Goal: Task Accomplishment & Management: Manage account settings

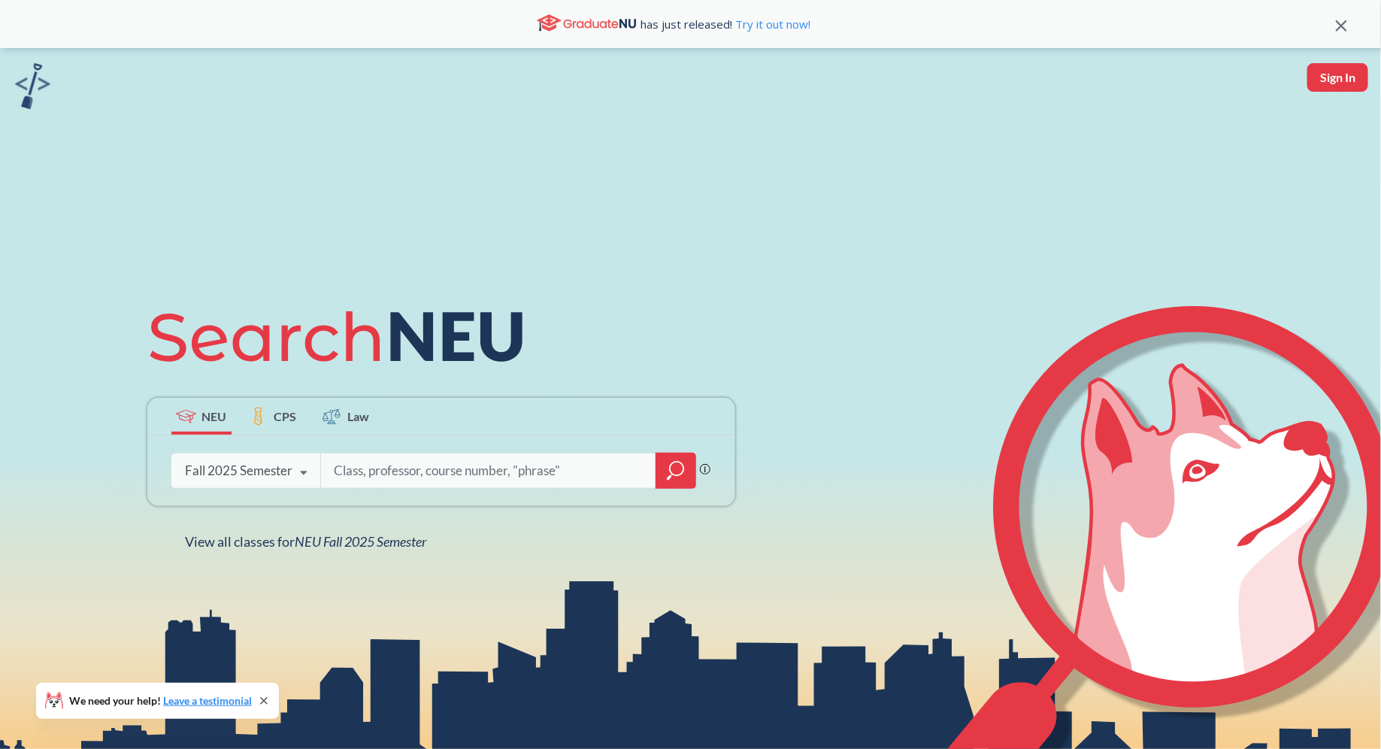
click at [1328, 79] on button "Sign In" at bounding box center [1337, 77] width 61 height 29
select select "US"
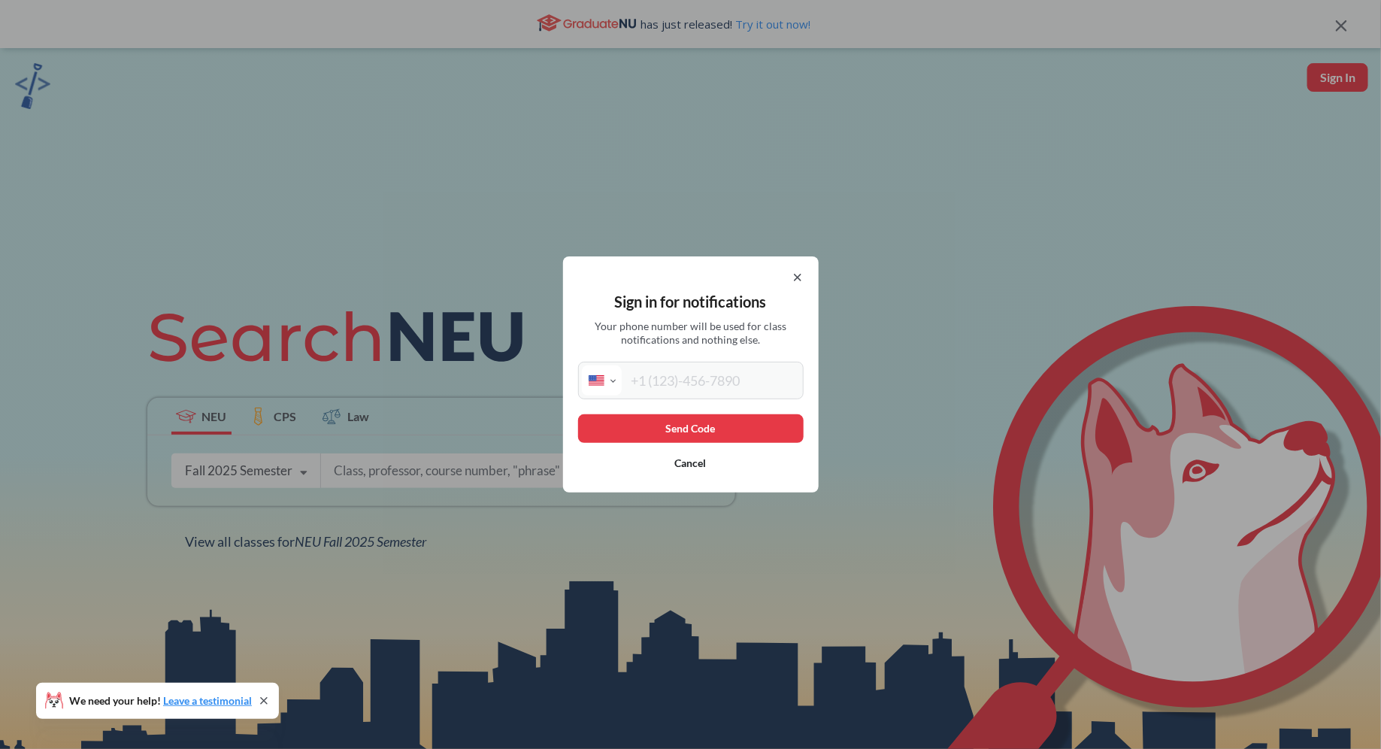
click at [646, 369] on input "tel" at bounding box center [711, 380] width 178 height 30
type input "[PHONE_NUMBER]"
click at [759, 438] on button "Send Code" at bounding box center [691, 428] width 226 height 29
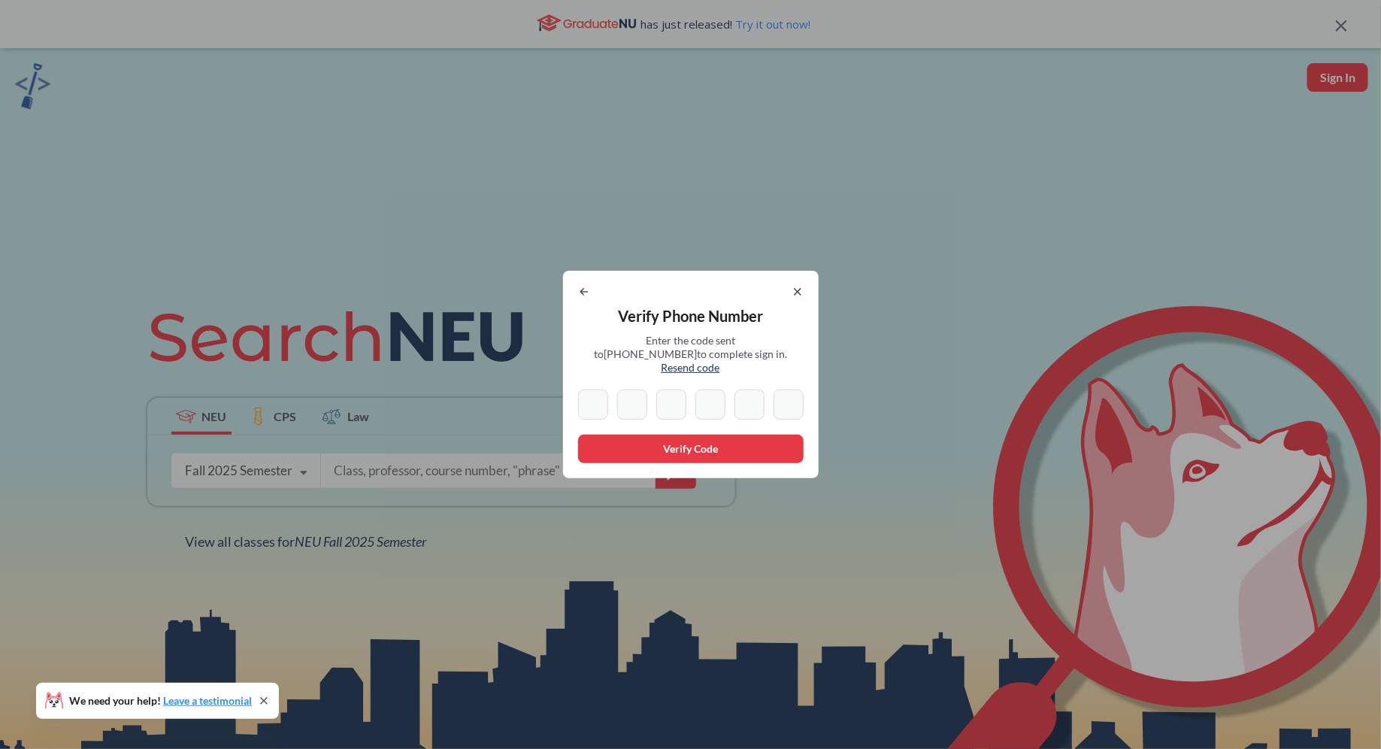
type input "8"
type input "1"
type input "5"
type input "7"
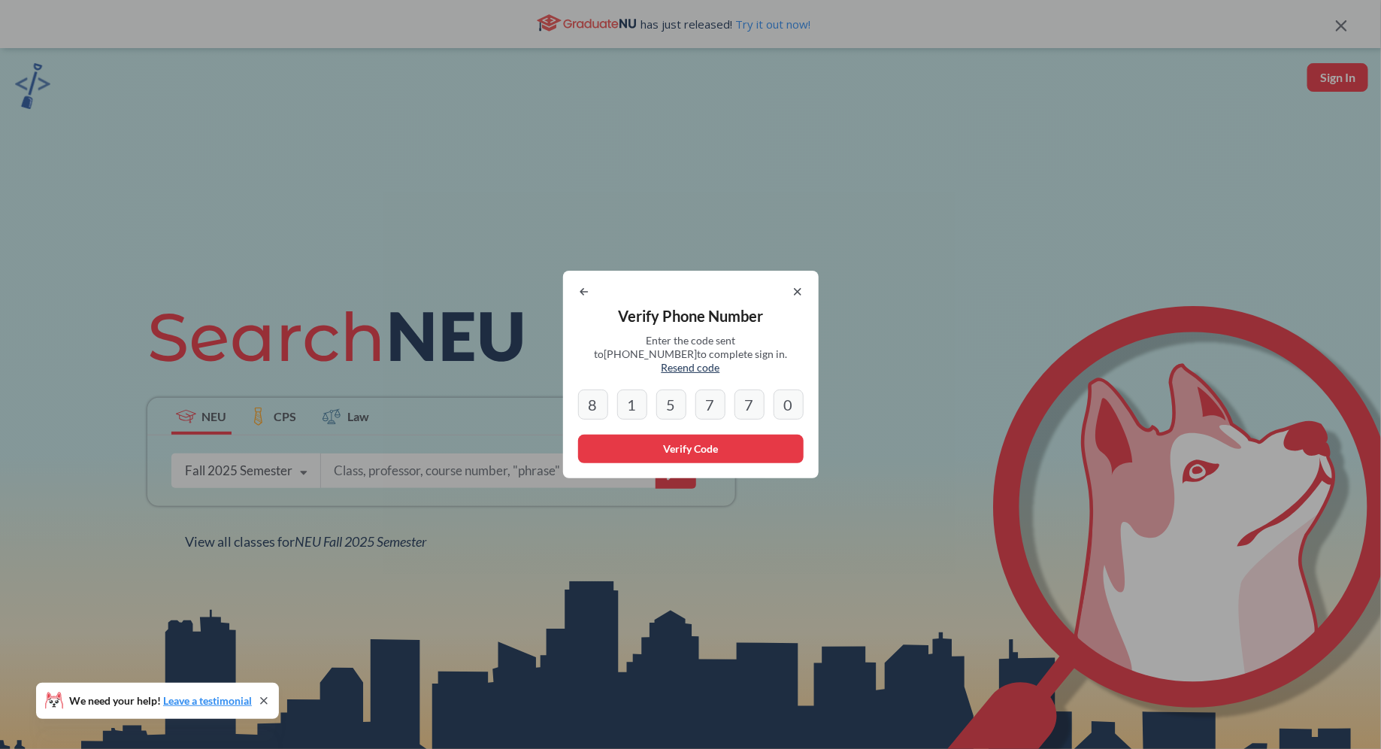
type input "0"
click at [724, 440] on button "Verify Code" at bounding box center [691, 449] width 226 height 29
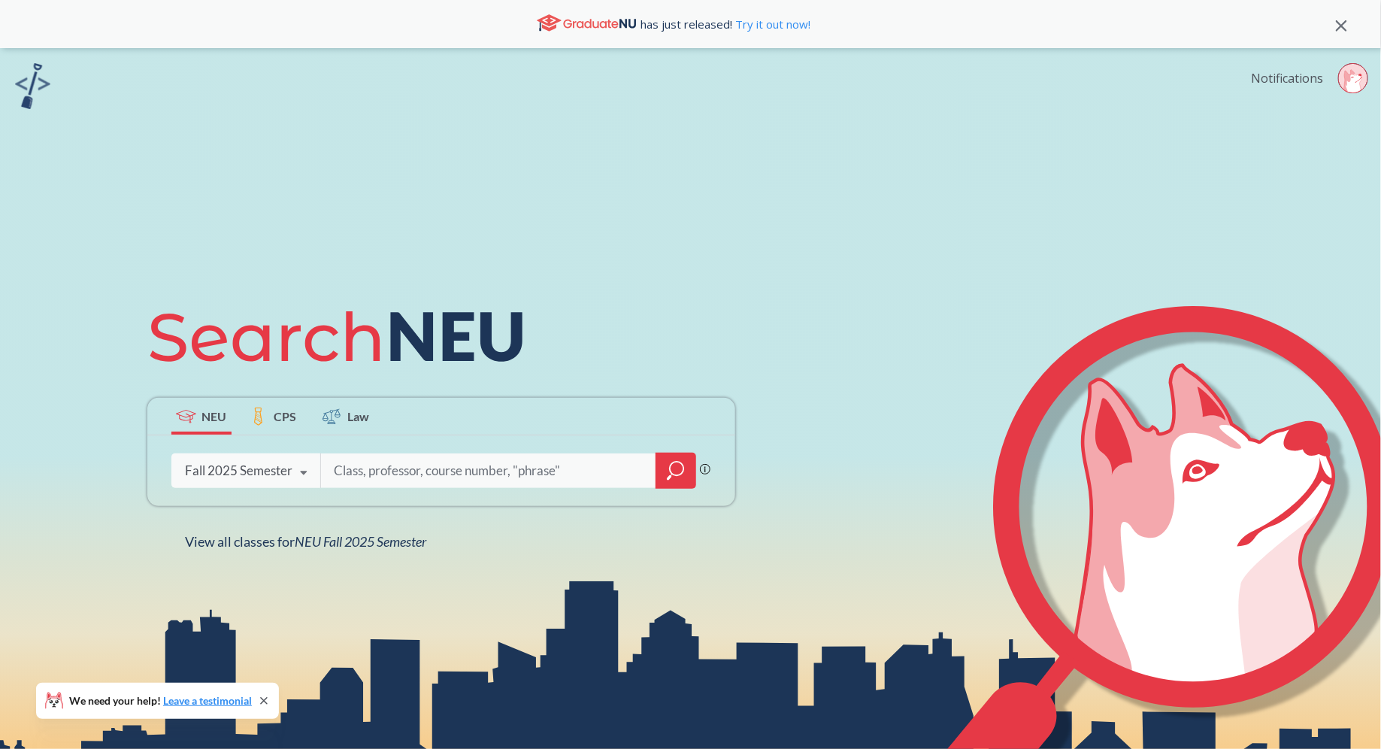
click at [1282, 76] on link "Notifications" at bounding box center [1287, 78] width 72 height 17
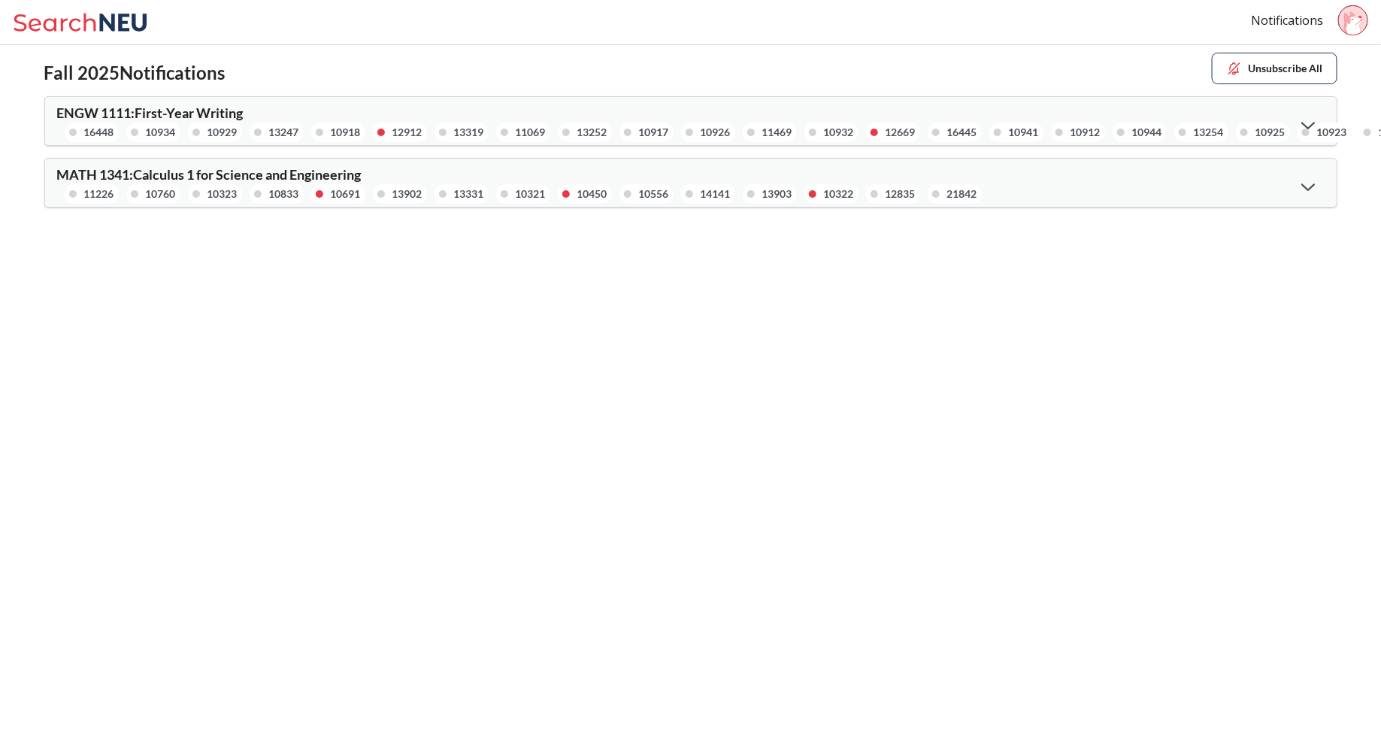
click at [1304, 191] on div at bounding box center [1308, 186] width 32 height 31
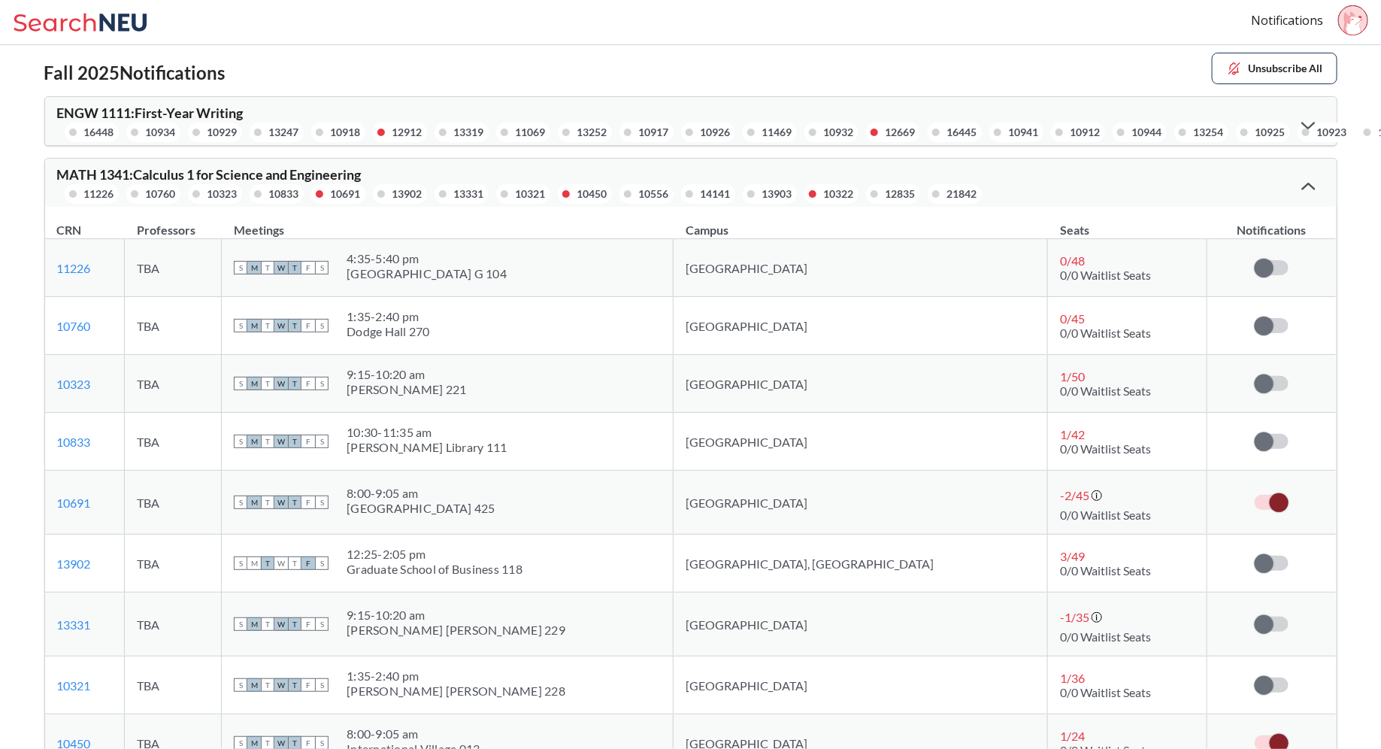
click at [1355, 23] on icon at bounding box center [1353, 22] width 18 height 23
click at [1273, 71] on span "+14088070946" at bounding box center [1311, 77] width 87 height 13
